Goal: Complete application form

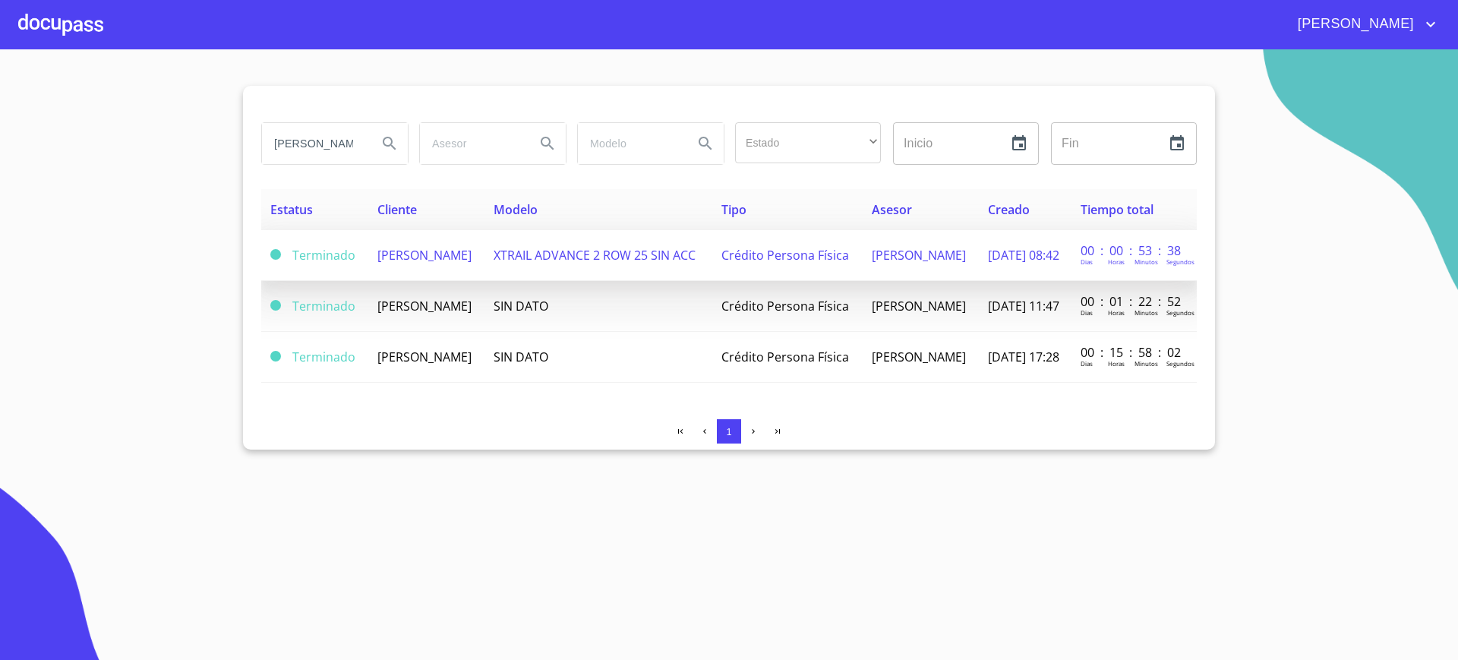
click at [472, 260] on span "[PERSON_NAME]" at bounding box center [424, 255] width 94 height 17
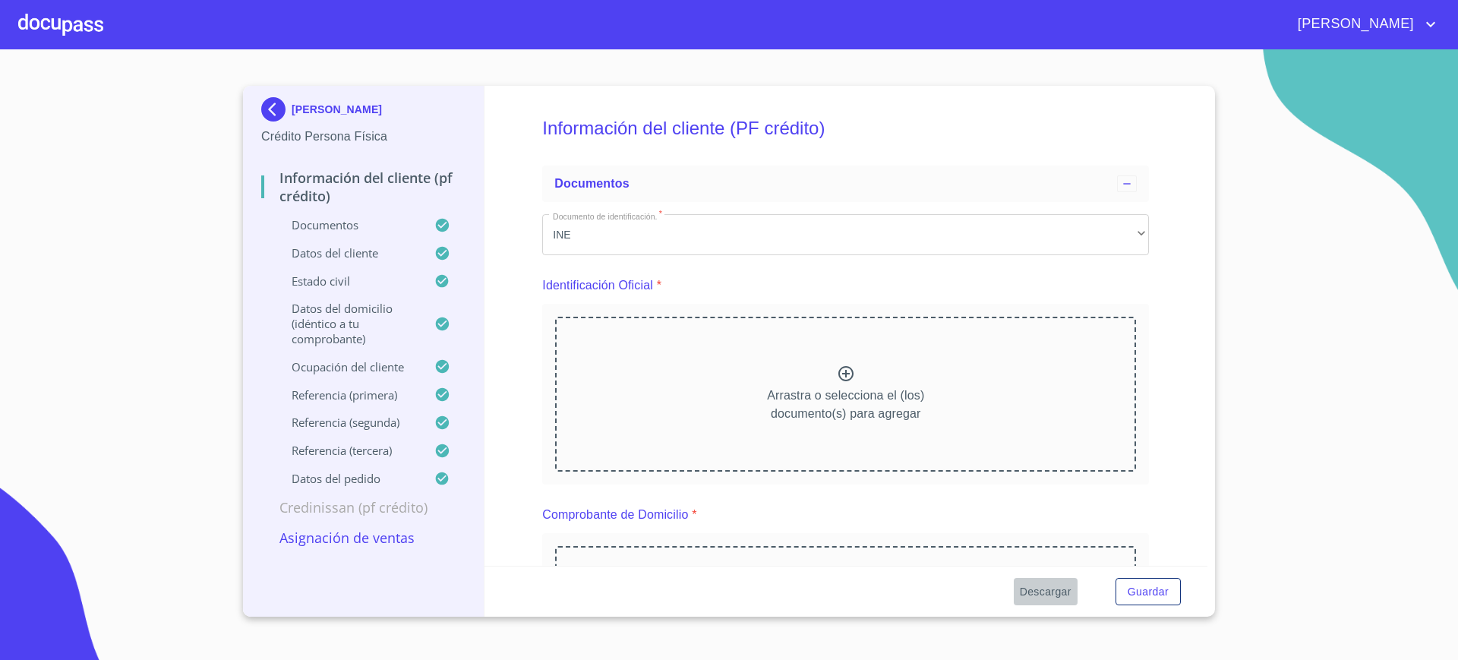
click at [1068, 592] on span "Descargar" at bounding box center [1046, 591] width 52 height 19
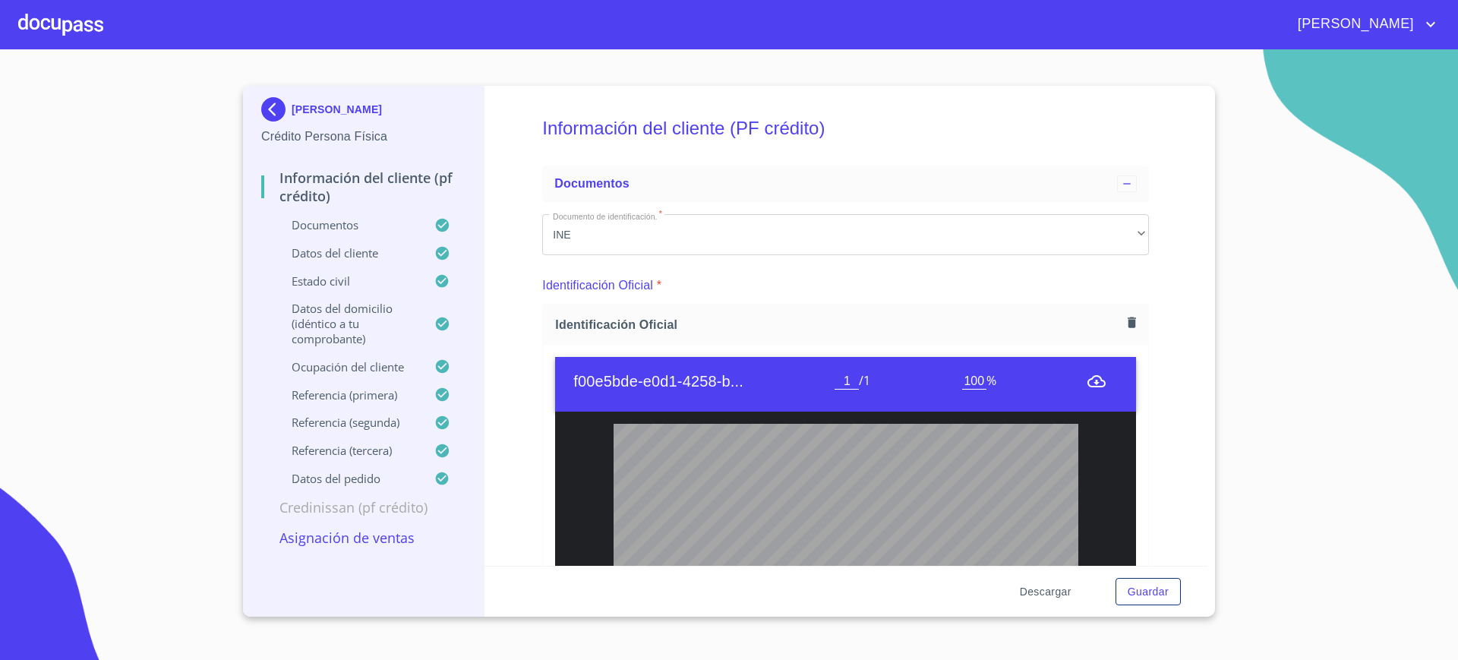
click at [1014, 578] on button "Descargar" at bounding box center [1046, 592] width 64 height 28
